Goal: Check status: Check status

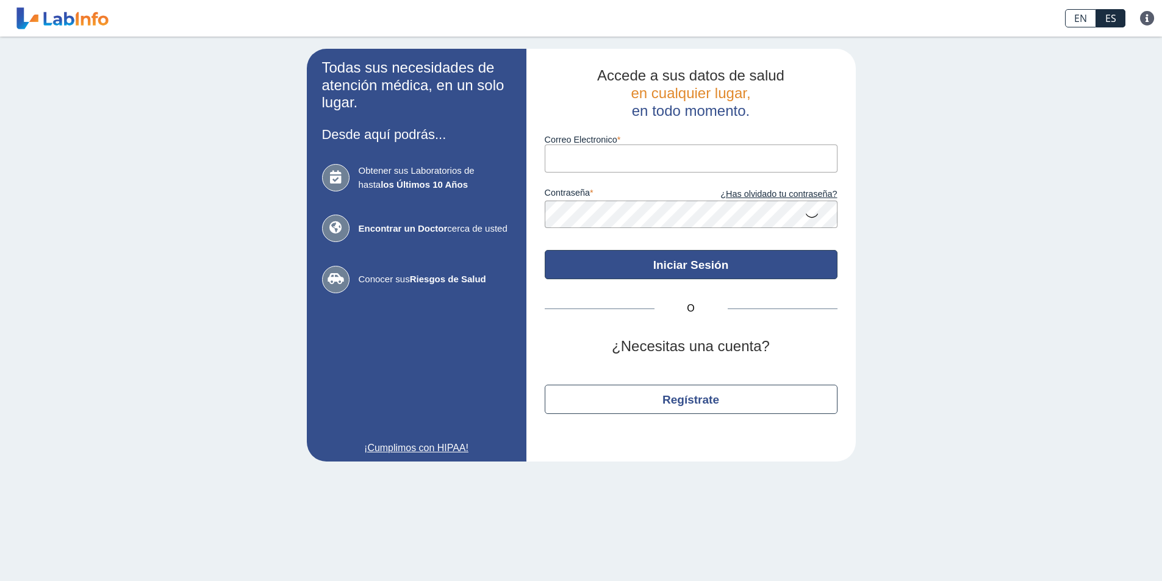
type input "[EMAIL_ADDRESS][DOMAIN_NAME]"
click at [667, 266] on button "Iniciar Sesión" at bounding box center [691, 264] width 293 height 29
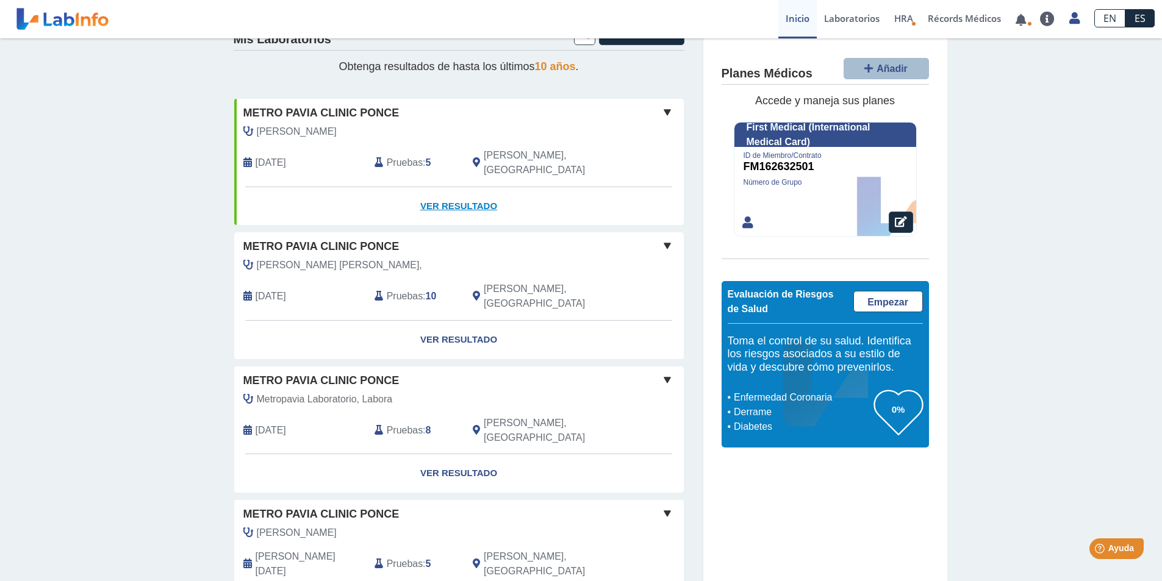
scroll to position [65, 0]
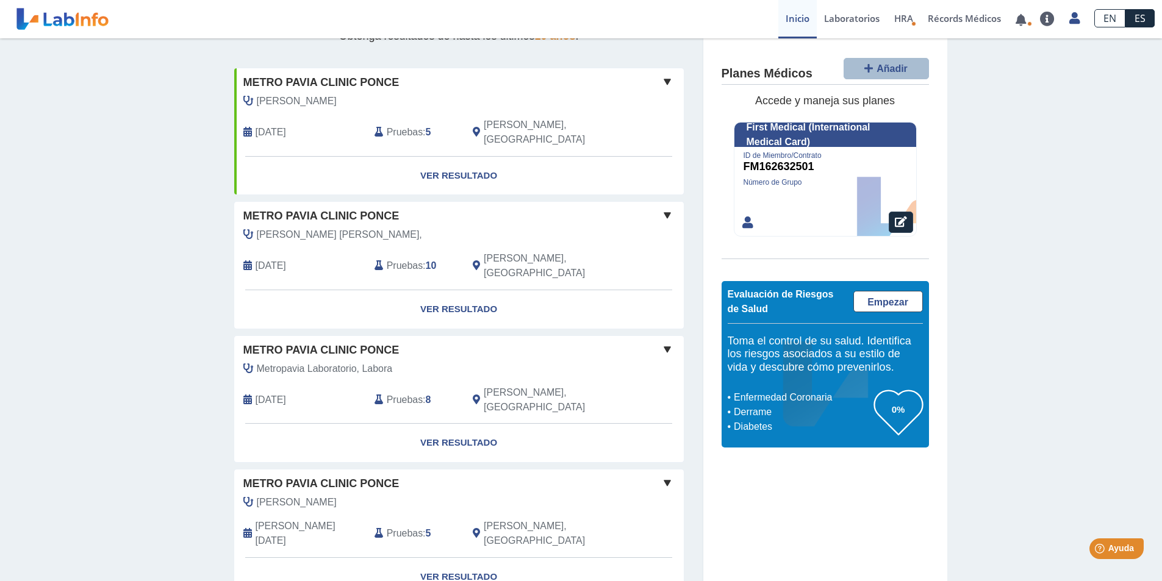
click at [563, 230] on div "[PERSON_NAME] [PERSON_NAME], [DATE] Pruebas : 10 [GEOGRAPHIC_DATA], [GEOGRAPHIC…" at bounding box center [431, 259] width 412 height 62
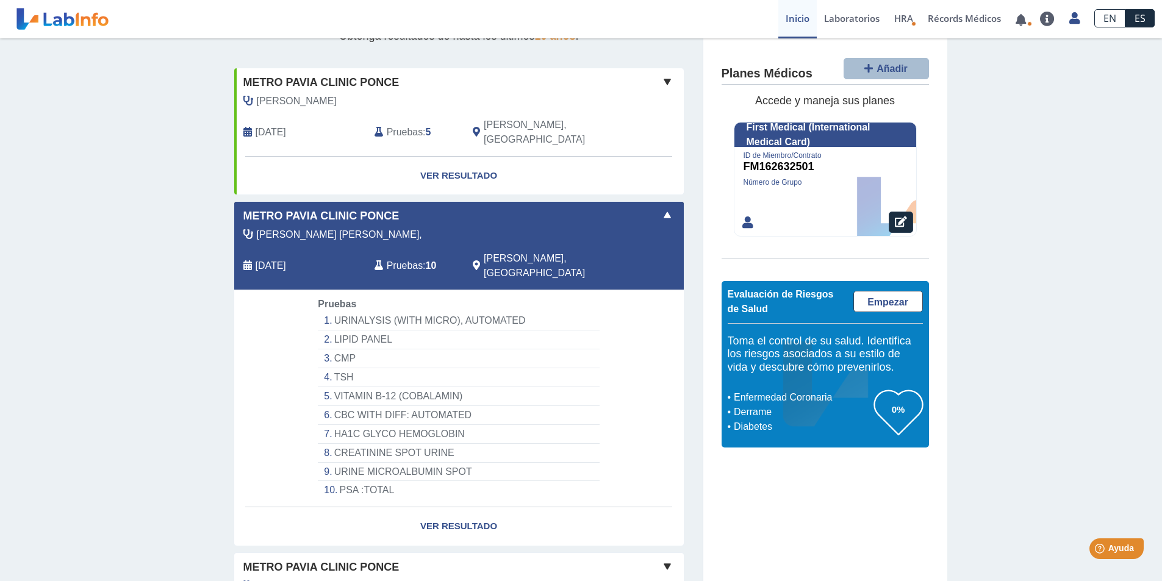
click at [367, 481] on li "PSA :TOTAL" at bounding box center [458, 490] width 281 height 18
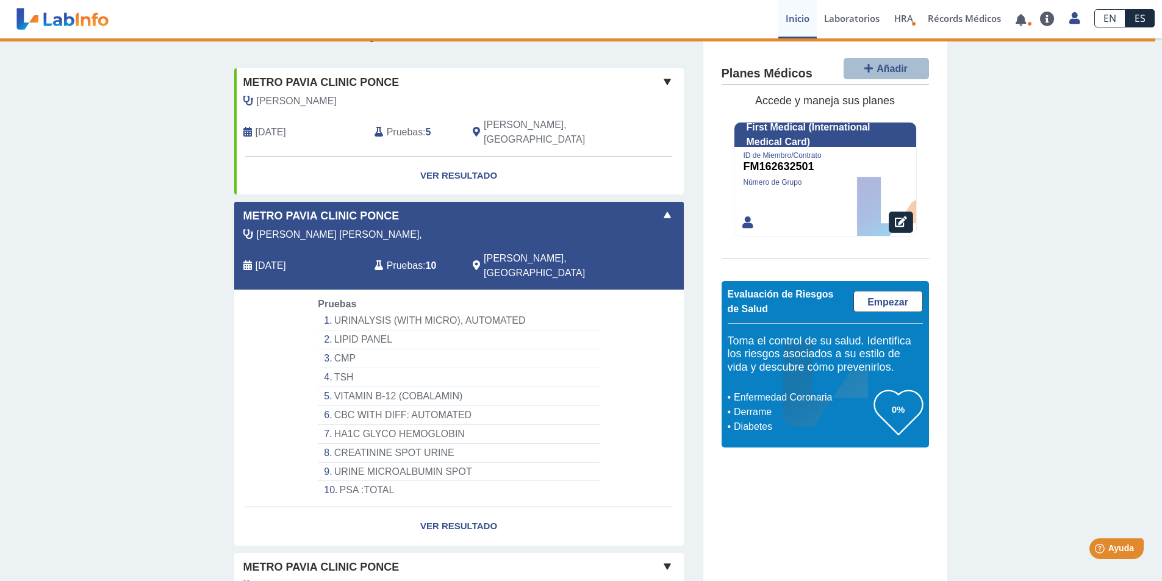
select select "**********"
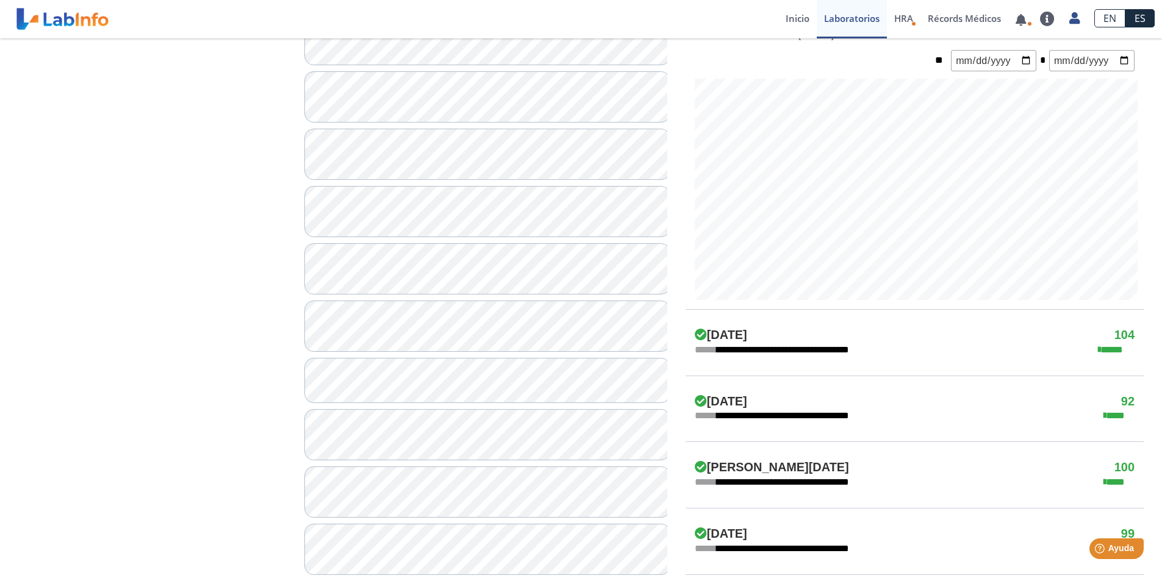
scroll to position [431, 0]
